Goal: Task Accomplishment & Management: Use online tool/utility

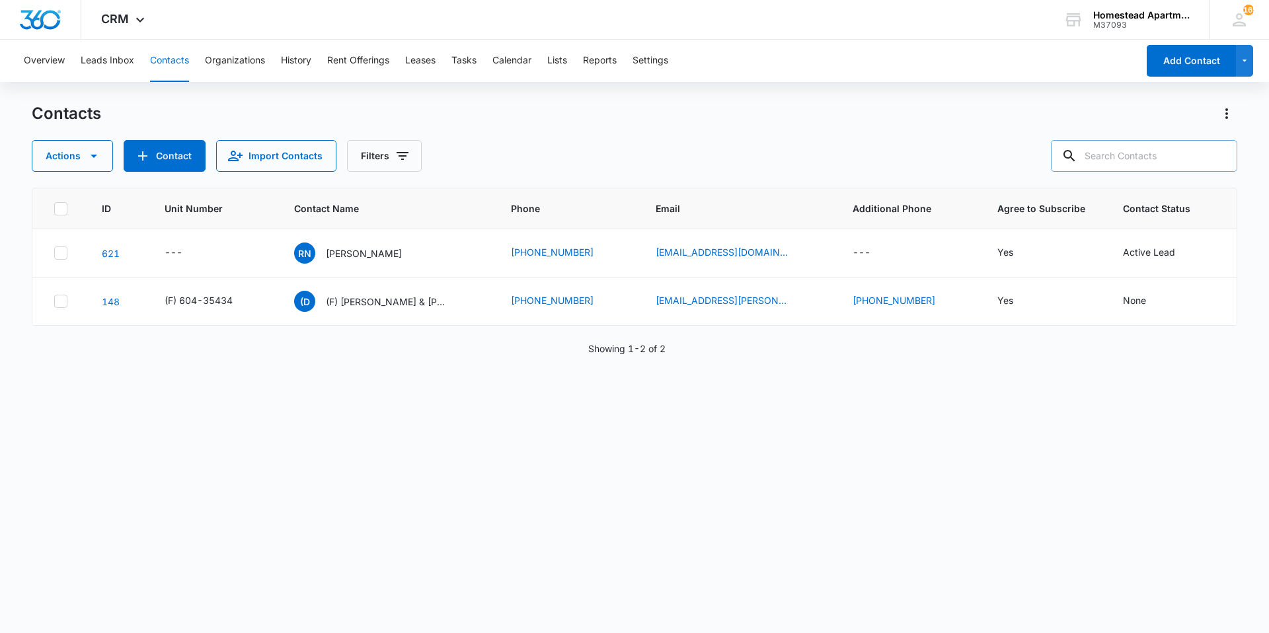
click at [1117, 157] on input "text" at bounding box center [1144, 156] width 186 height 32
click at [474, 55] on button "Tasks" at bounding box center [463, 61] width 25 height 42
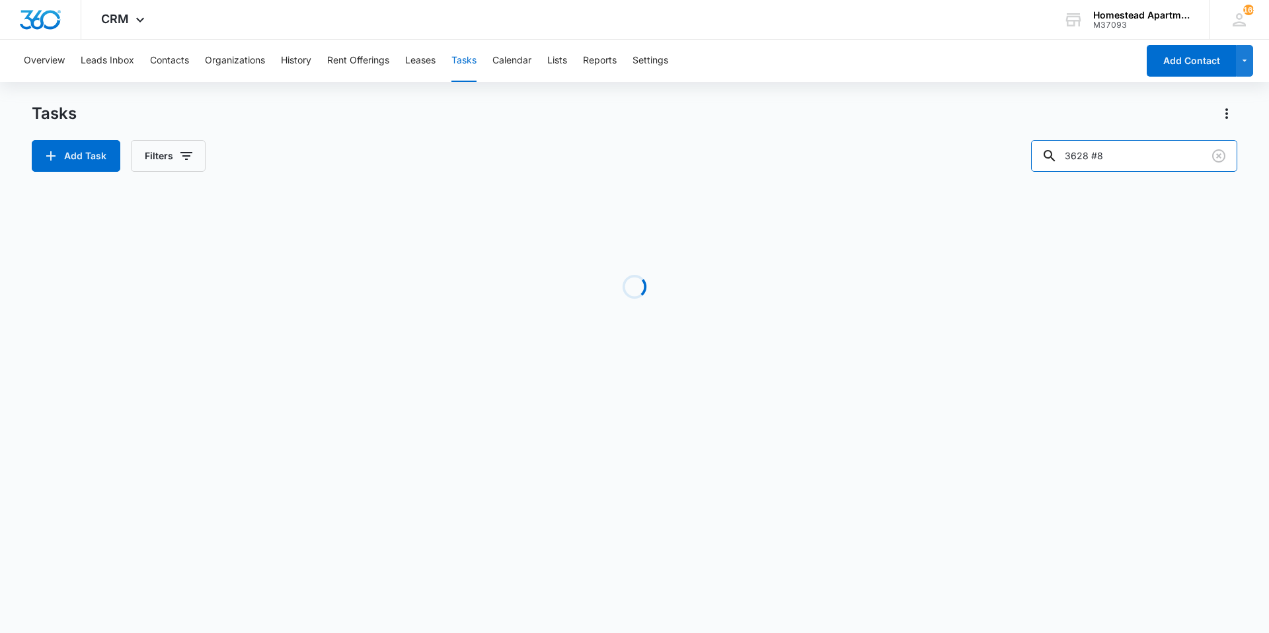
drag, startPoint x: 1144, startPoint y: 156, endPoint x: 988, endPoint y: 163, distance: 156.8
click at [988, 163] on div "Add Task Filters 3628 #8" at bounding box center [634, 156] width 1205 height 32
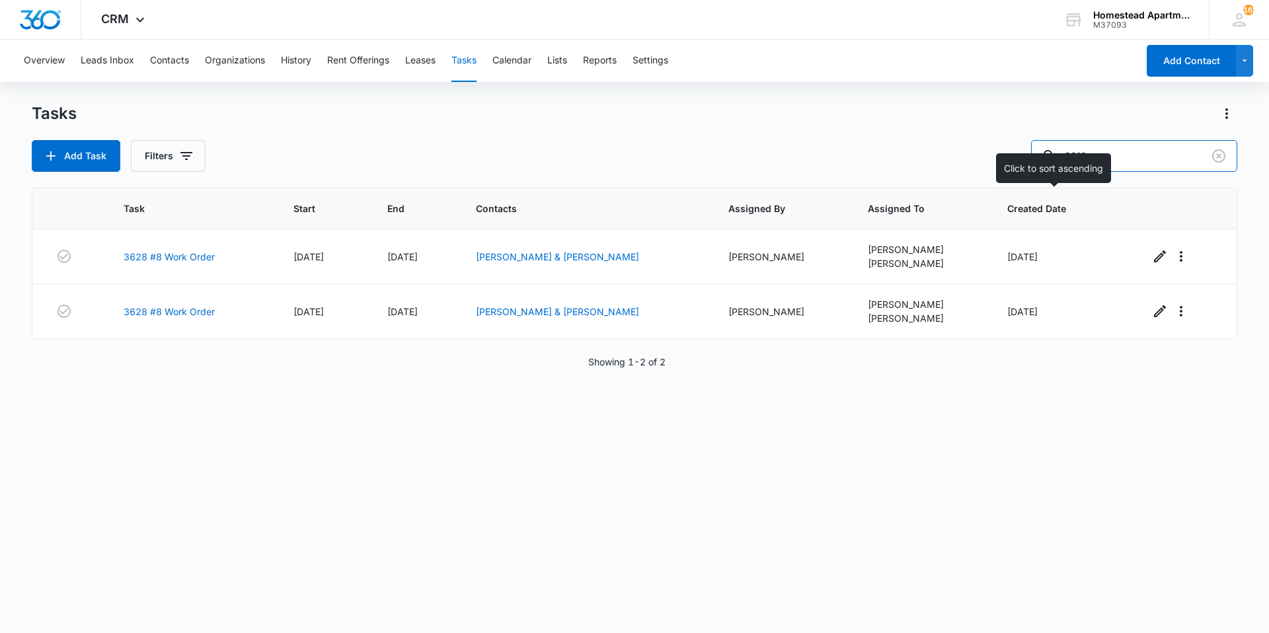
type input "3812"
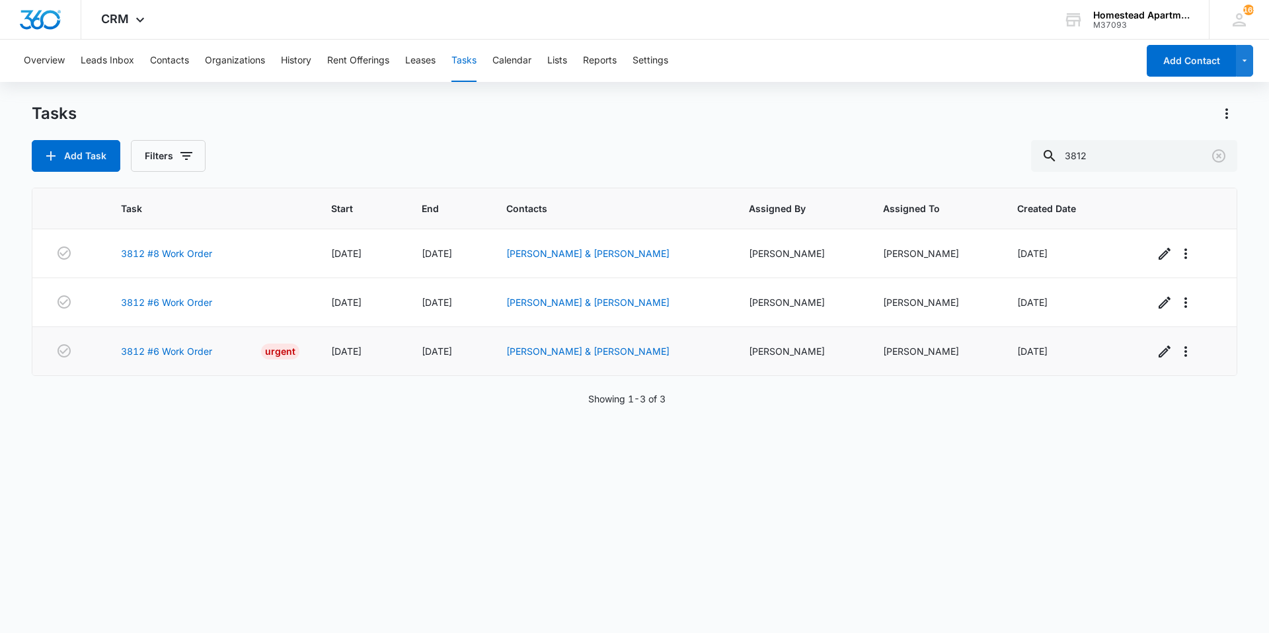
click at [196, 359] on td "3812 #6 Work Order Urgent" at bounding box center [210, 351] width 211 height 49
click at [207, 355] on link "3812 #6 Work Order" at bounding box center [166, 351] width 91 height 14
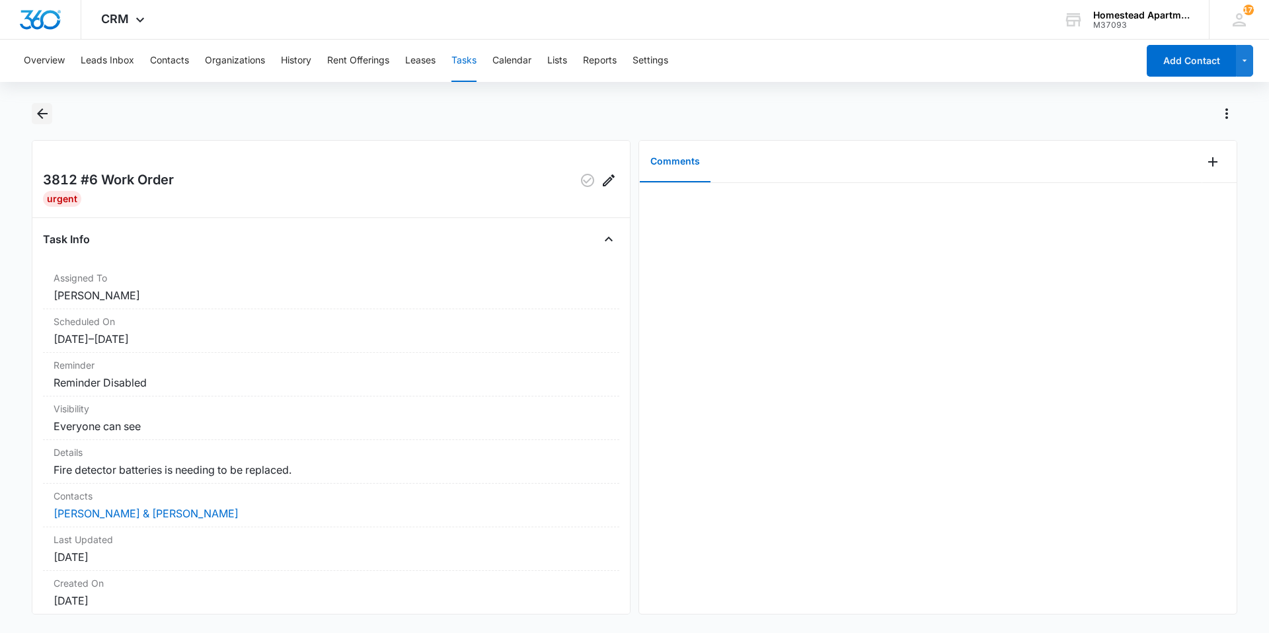
click at [40, 114] on icon "Back" at bounding box center [42, 113] width 11 height 11
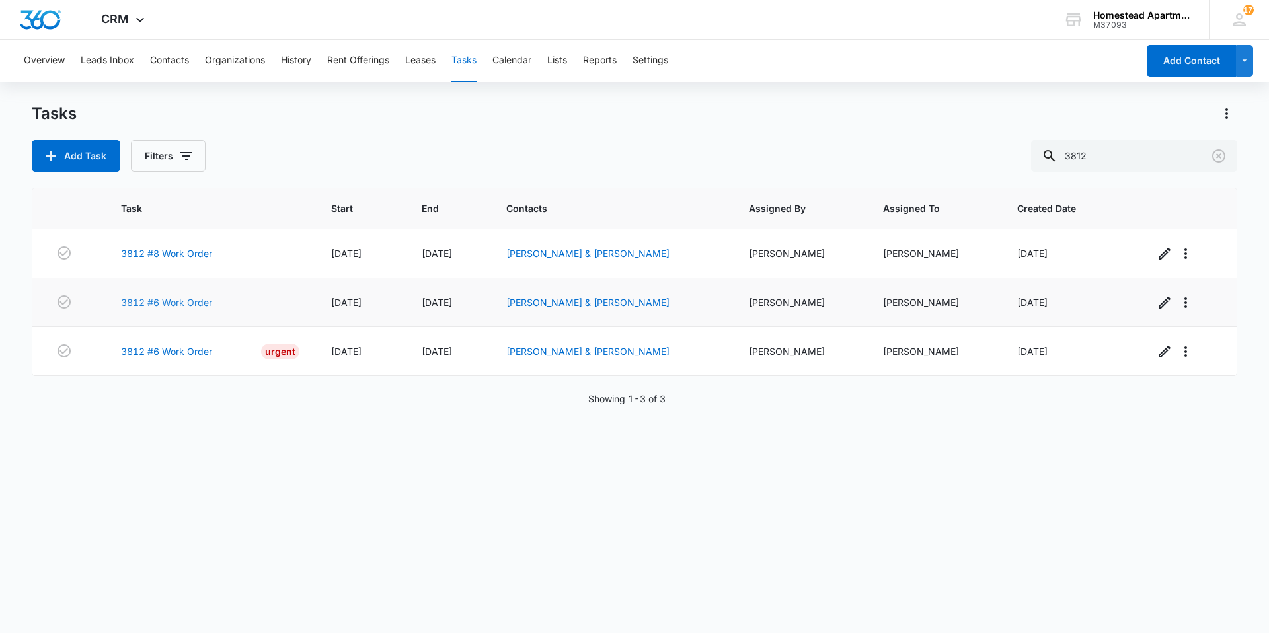
click at [195, 300] on link "3812 #6 Work Order" at bounding box center [166, 302] width 91 height 14
